Goal: Task Accomplishment & Management: Manage account settings

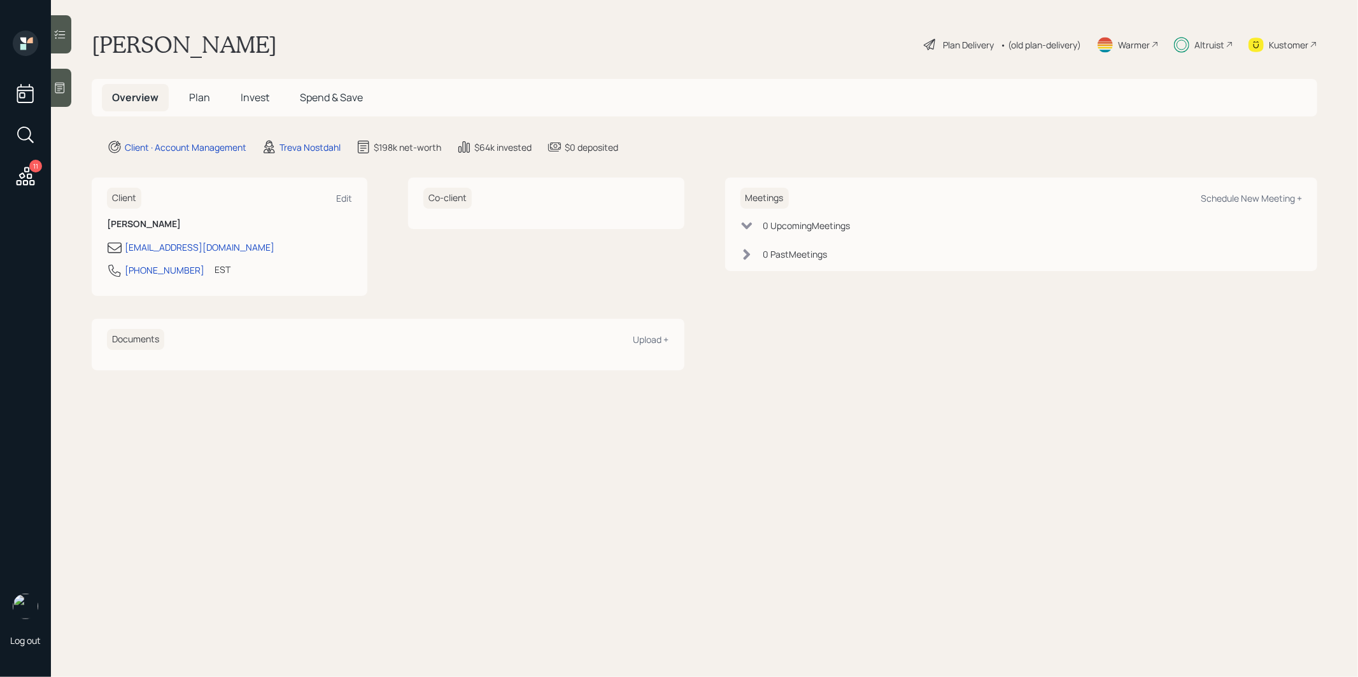
click at [197, 87] on h5 "Plan" at bounding box center [199, 97] width 41 height 27
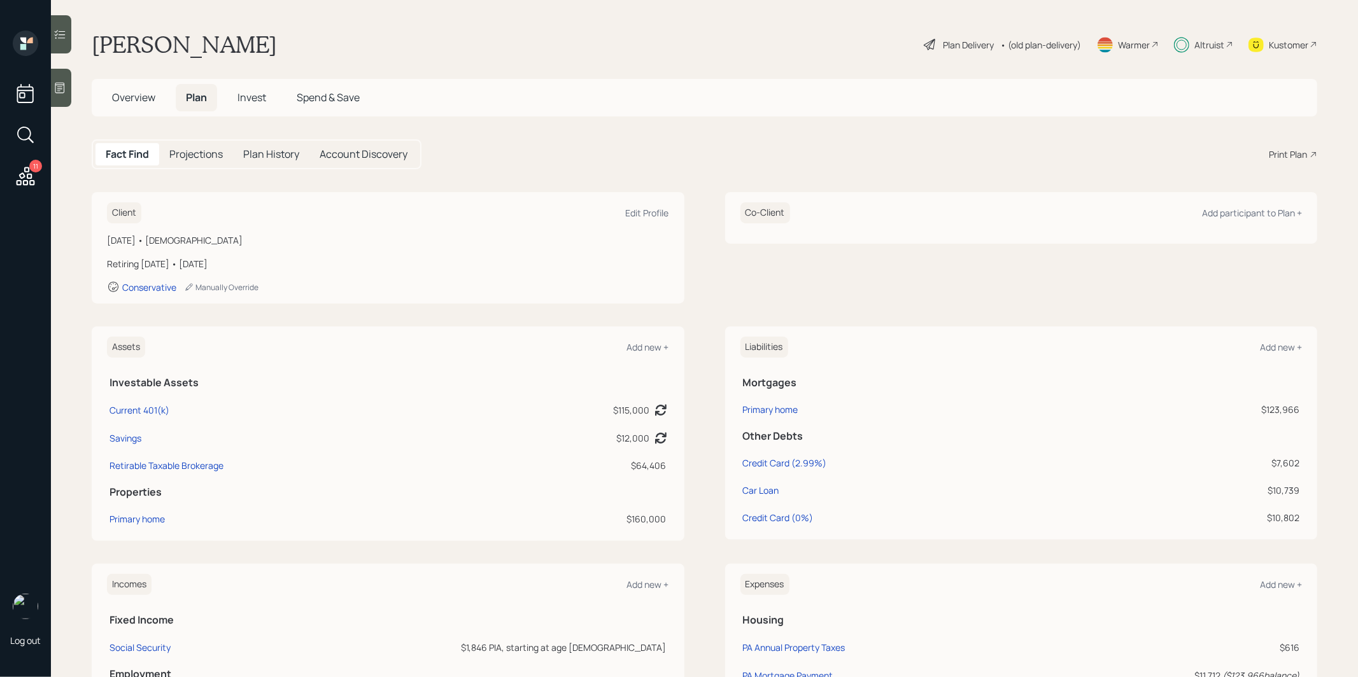
click at [255, 94] on span "Invest" at bounding box center [251, 97] width 29 height 14
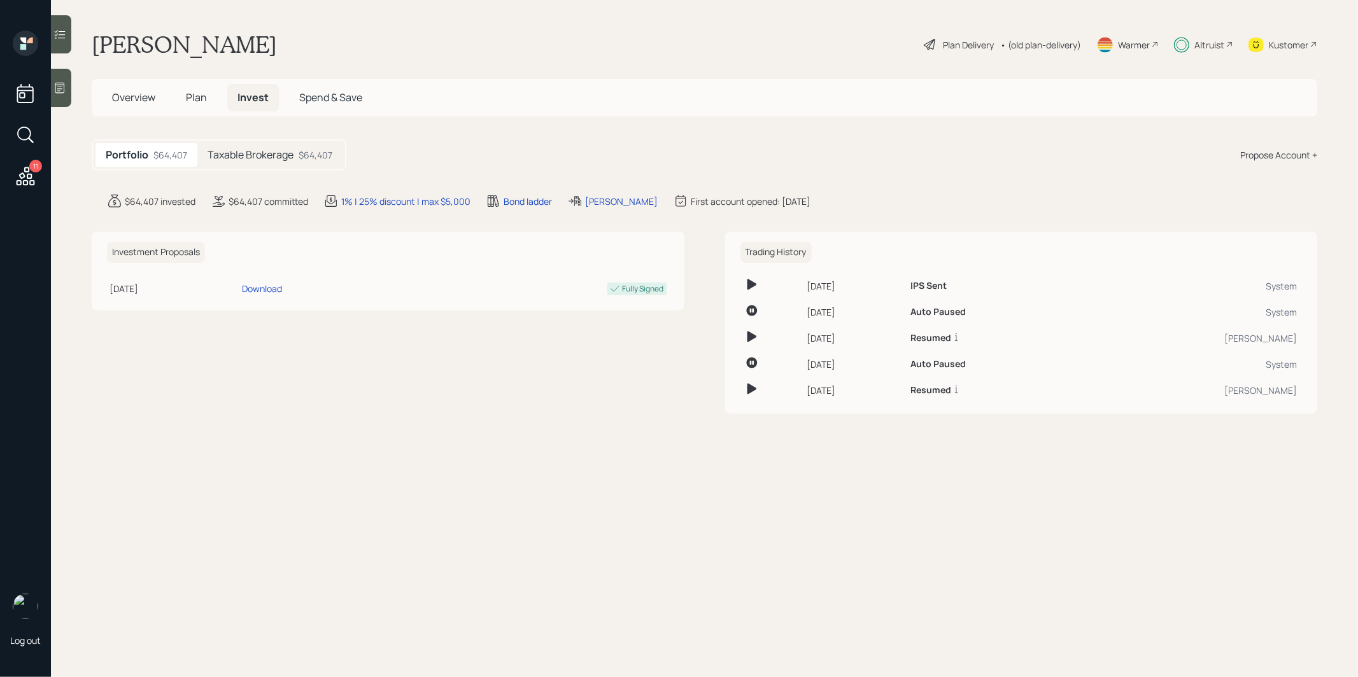
click at [281, 158] on h5 "Taxable Brokerage" at bounding box center [250, 155] width 86 height 12
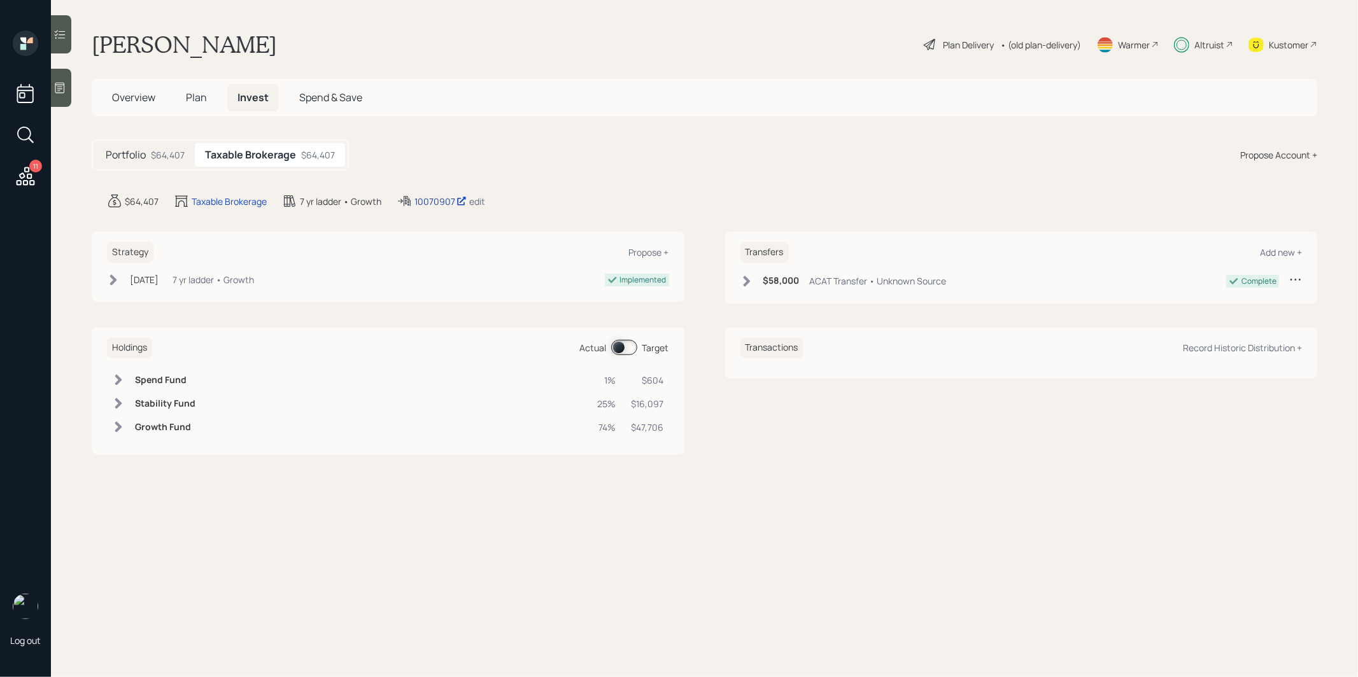
click at [435, 200] on div "10070907" at bounding box center [440, 201] width 52 height 13
